Goal: Task Accomplishment & Management: Complete application form

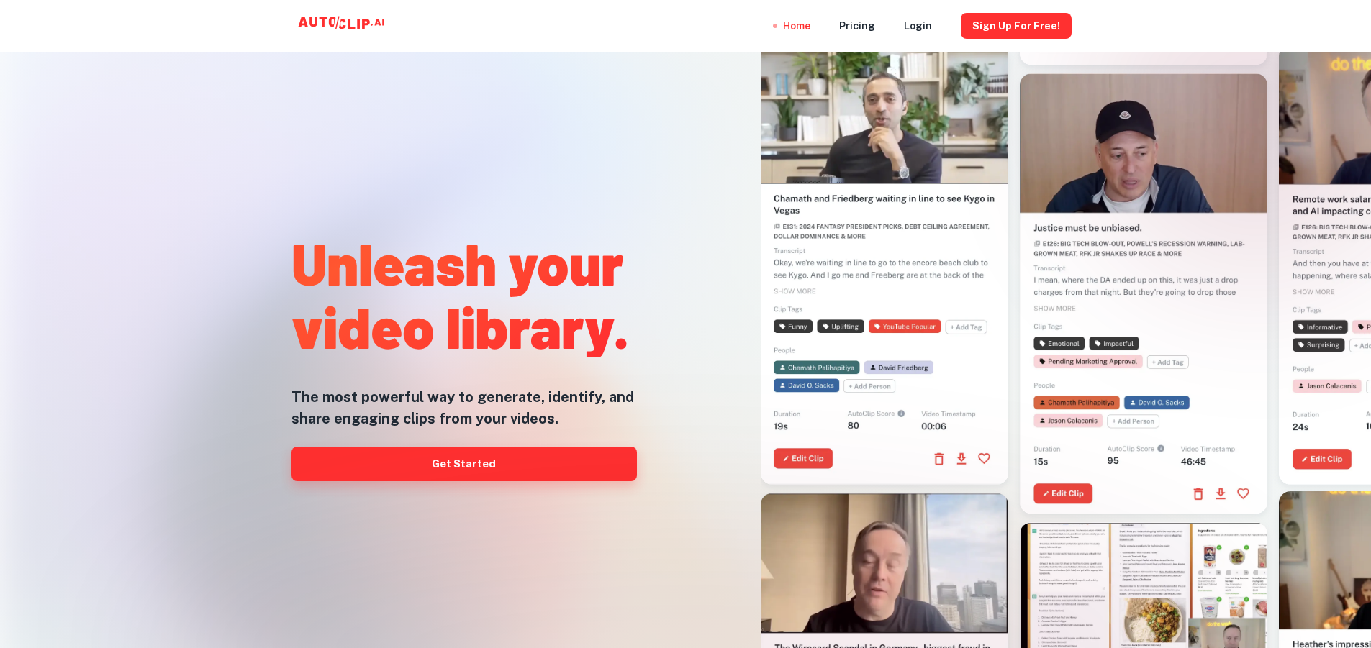
click at [533, 465] on link "Get Started" at bounding box center [463, 464] width 345 height 35
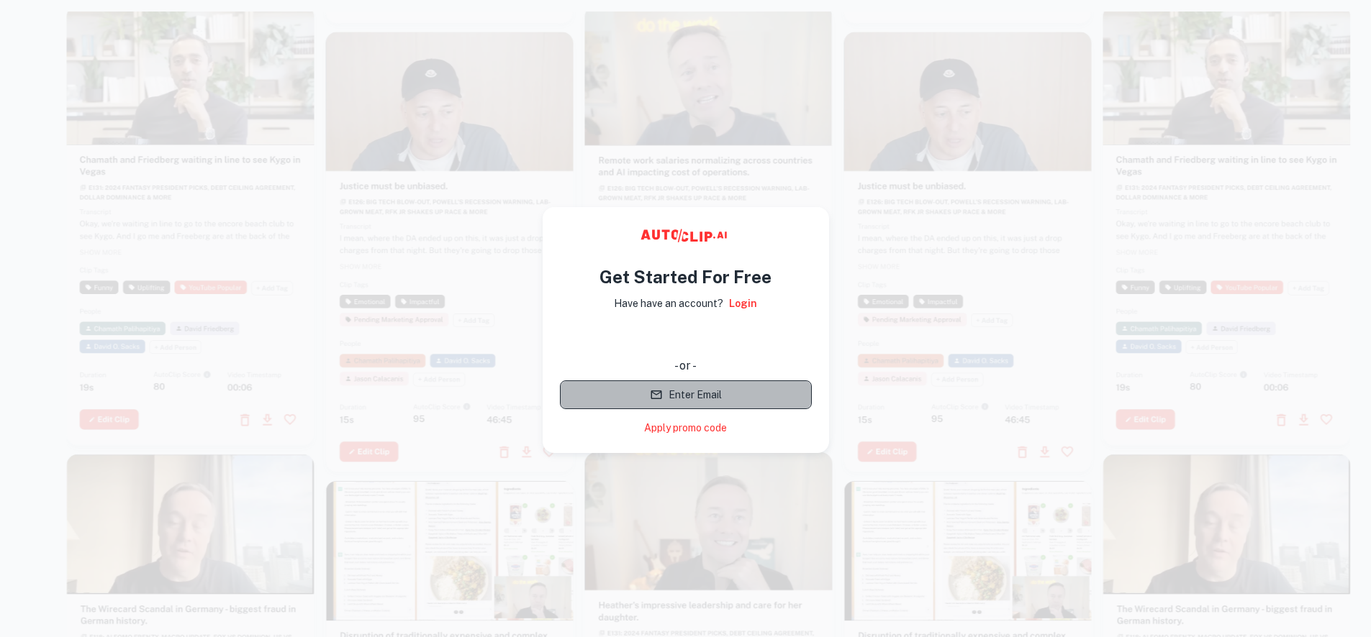
click at [745, 399] on button "Enter Email" at bounding box center [686, 395] width 252 height 29
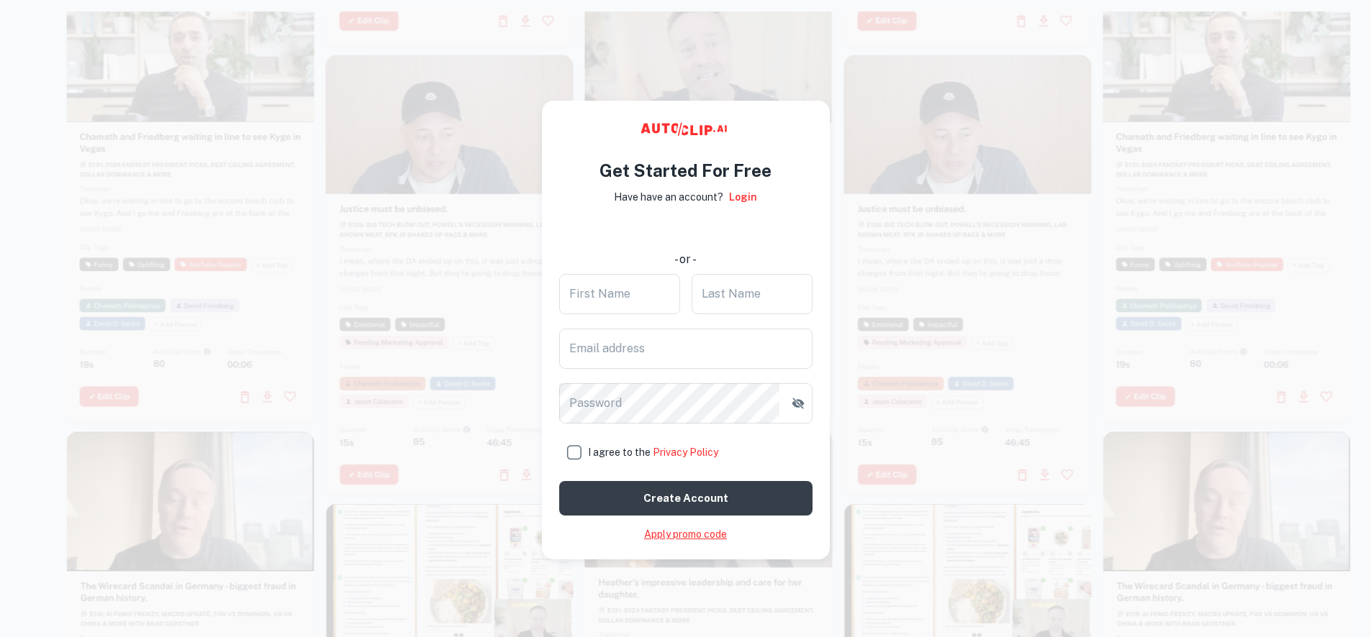
click at [670, 540] on link "Apply promo code" at bounding box center [685, 534] width 83 height 15
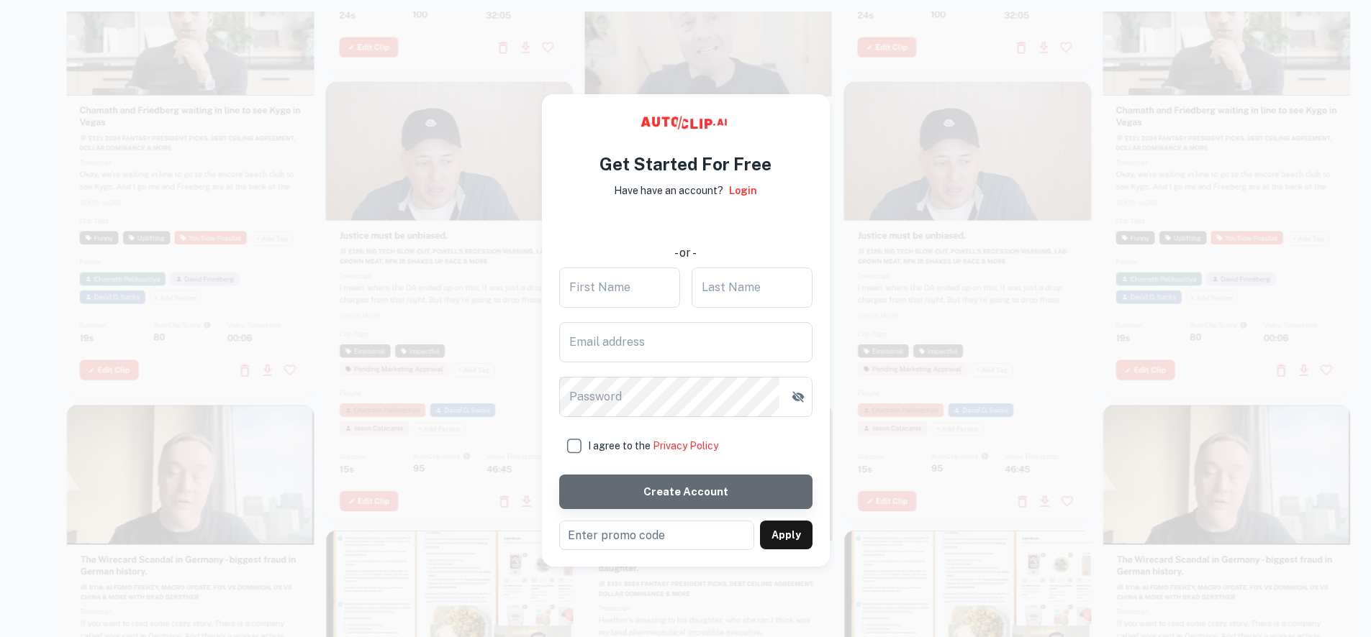
click at [678, 491] on button "Create account" at bounding box center [685, 492] width 253 height 35
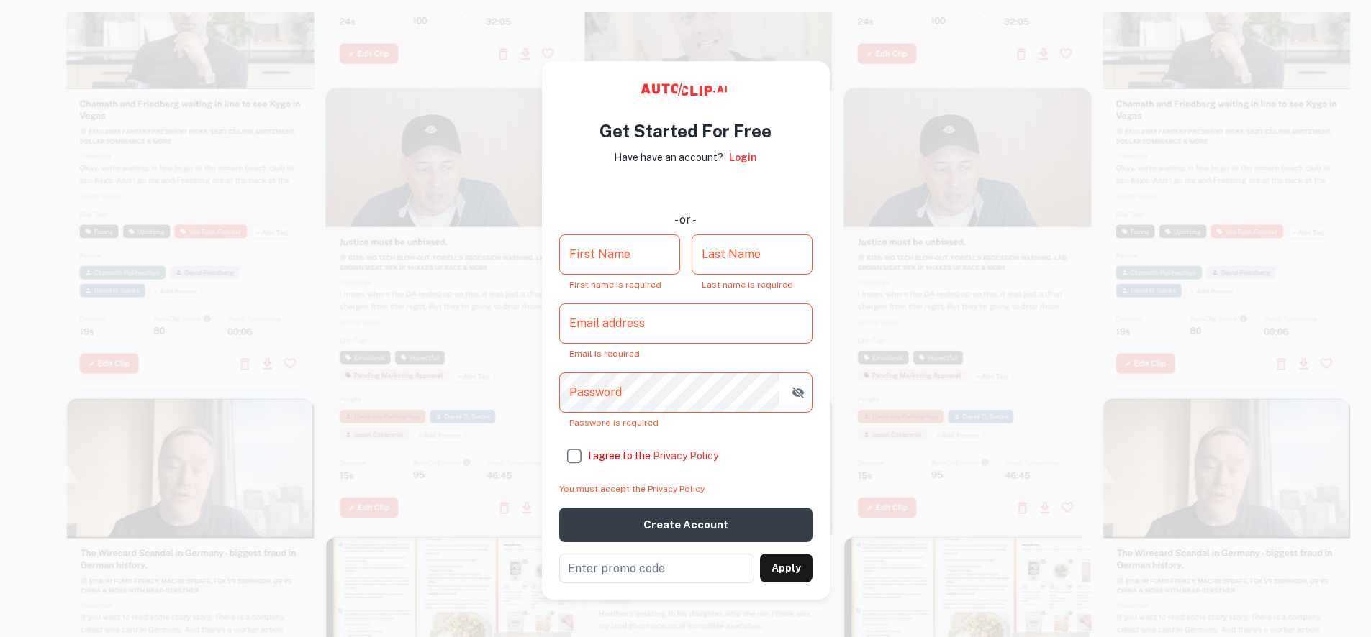
click at [637, 263] on input "First Name" at bounding box center [619, 255] width 121 height 40
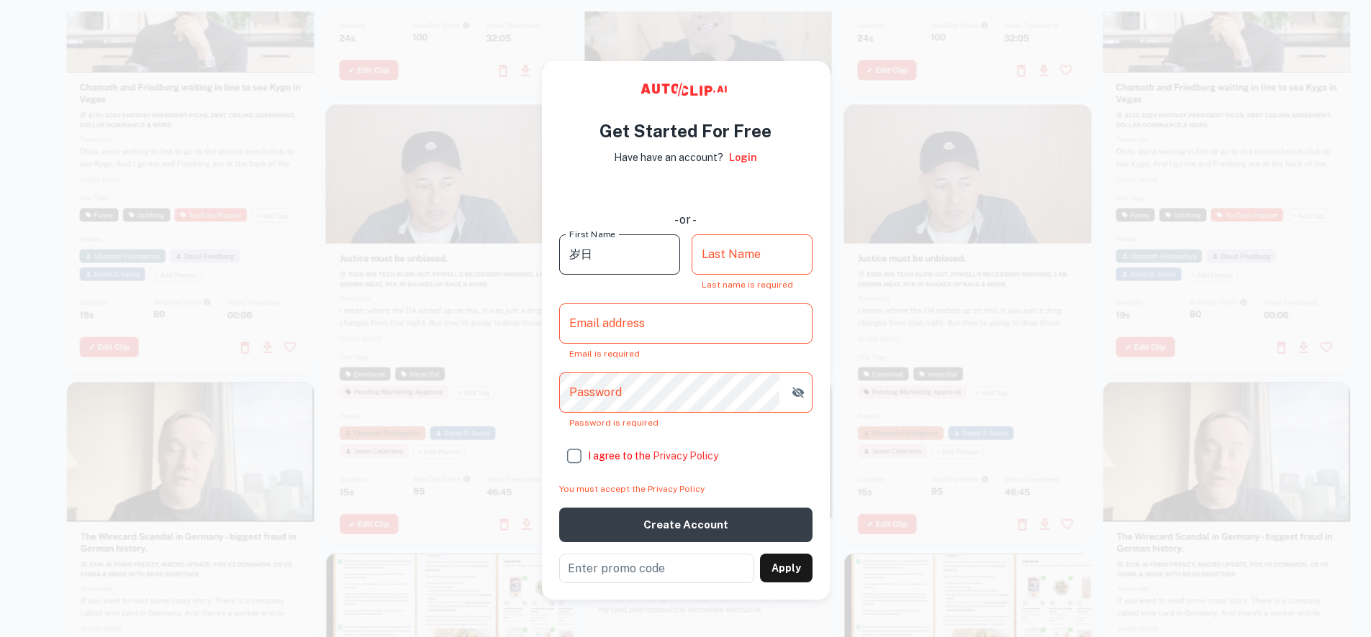
type input "岁"
type input "、"
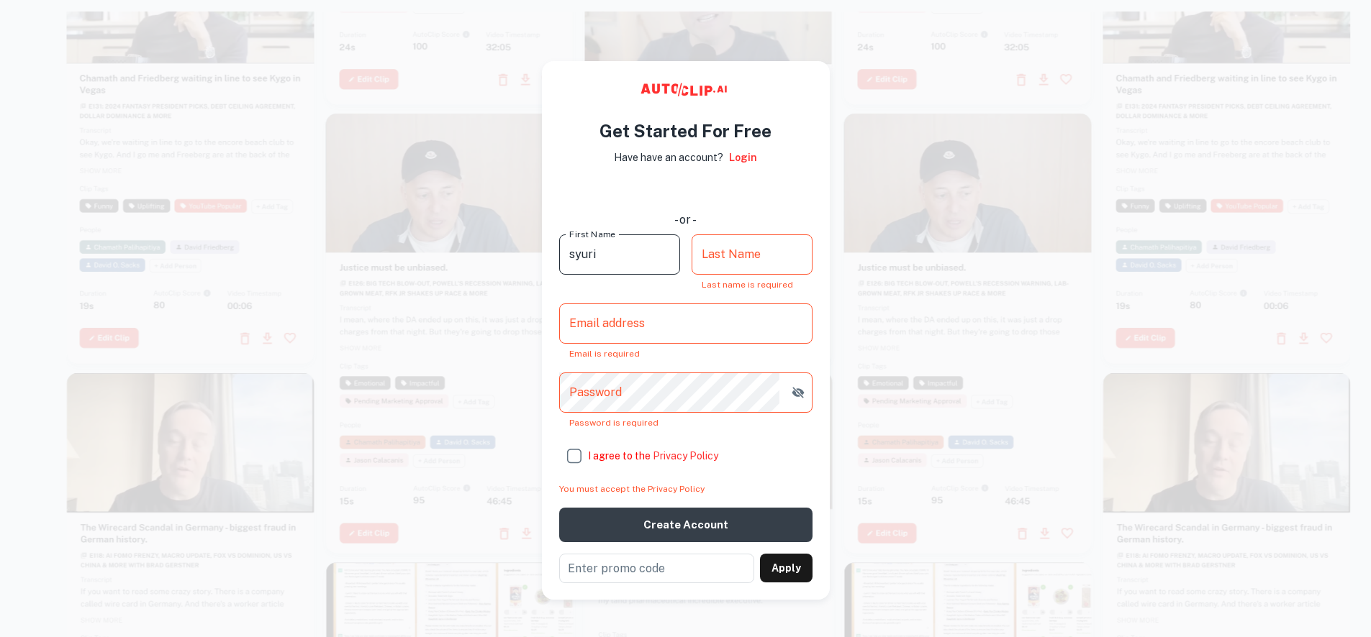
type input "syuri"
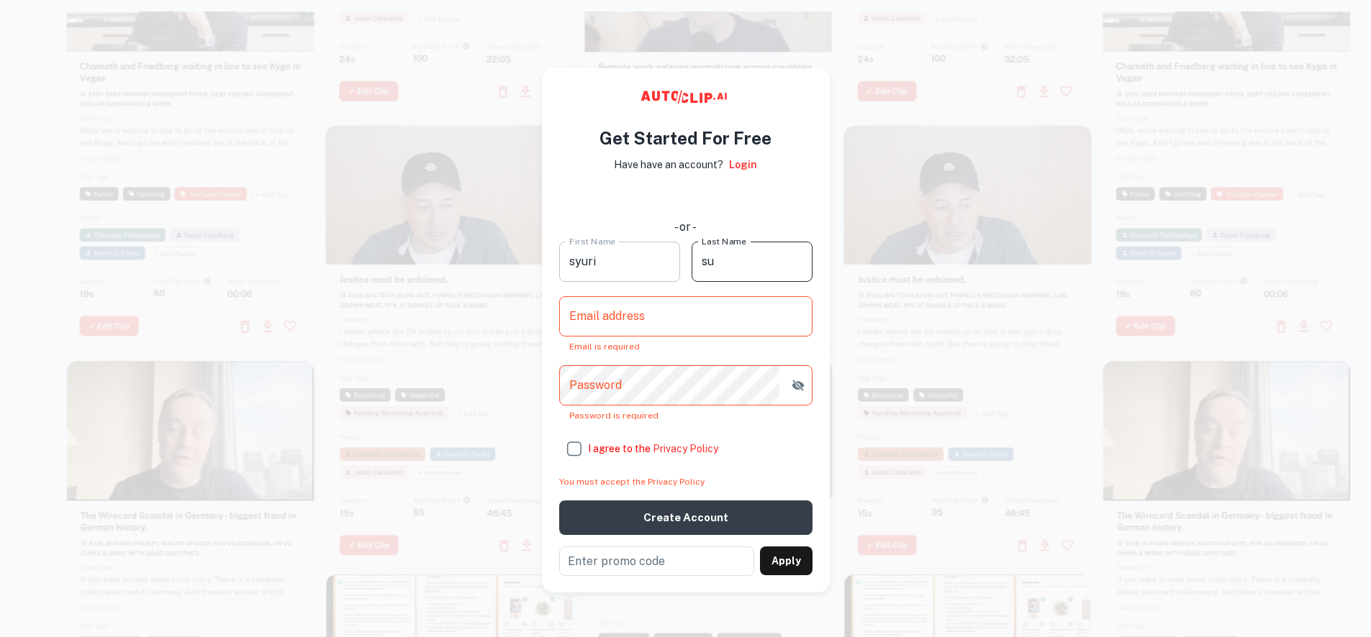
type input "s"
type input "syuri"
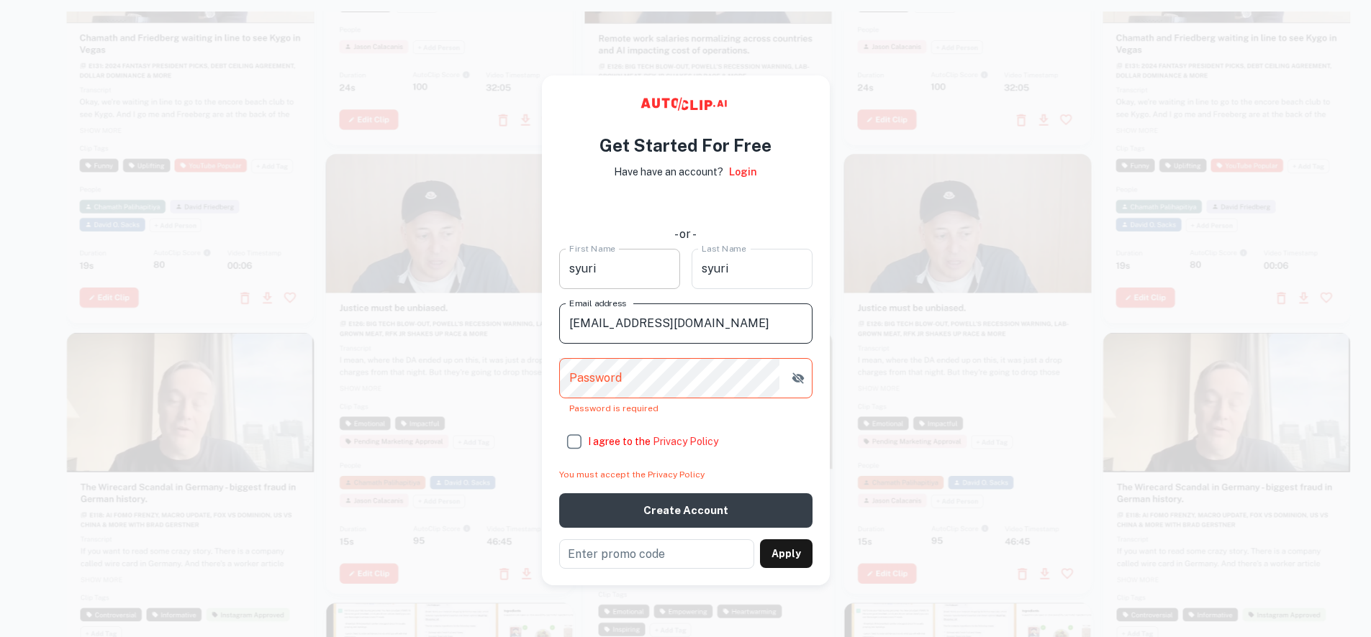
type input "[EMAIL_ADDRESS][DOMAIN_NAME]"
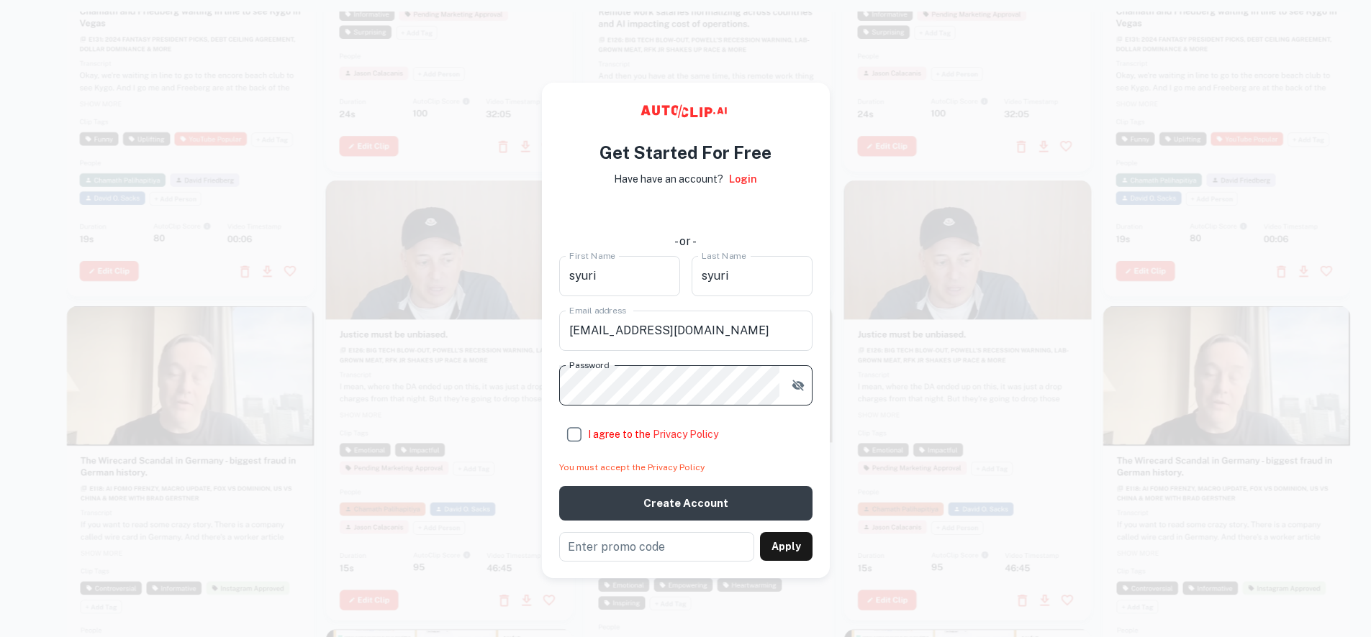
click at [573, 436] on input "I agree to the Privacy Policy" at bounding box center [573, 434] width 29 height 29
checkbox input "true"
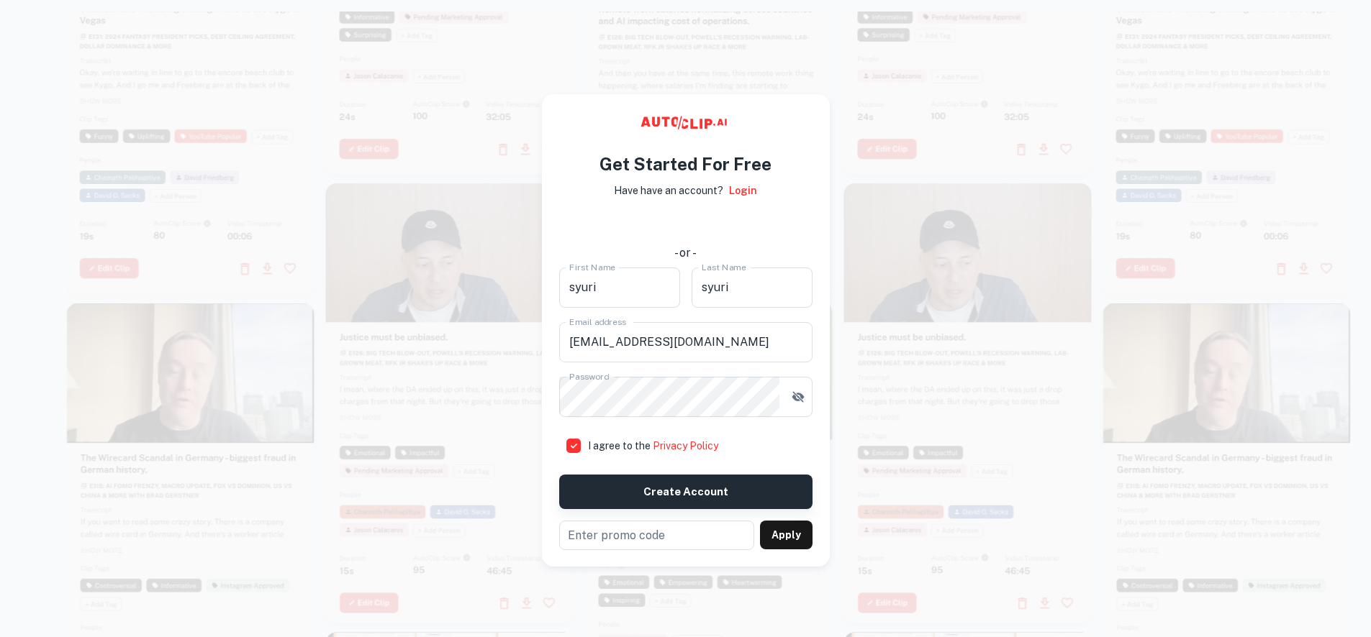
click at [668, 487] on button "Create account" at bounding box center [685, 492] width 253 height 35
